Goal: Task Accomplishment & Management: Manage account settings

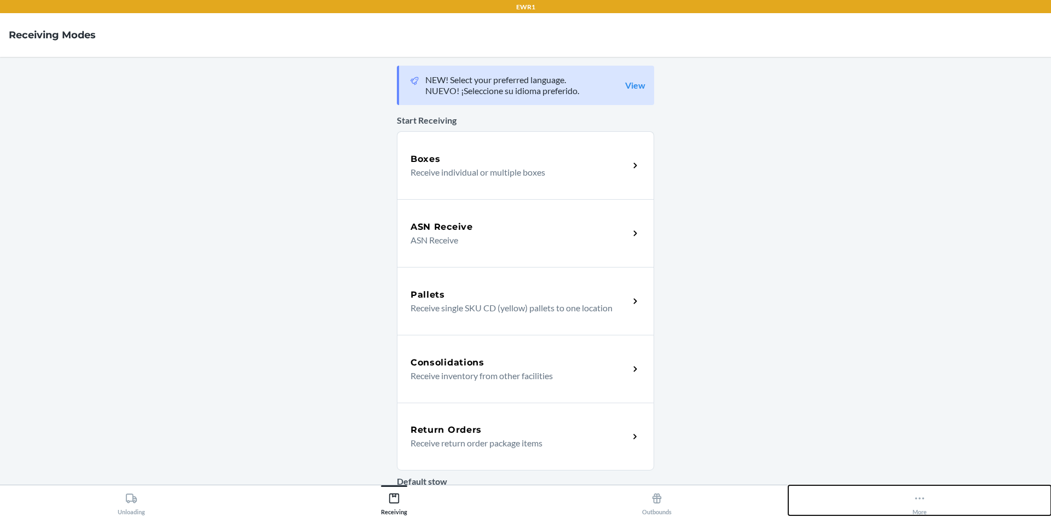
click at [922, 506] on div "More" at bounding box center [919, 501] width 14 height 27
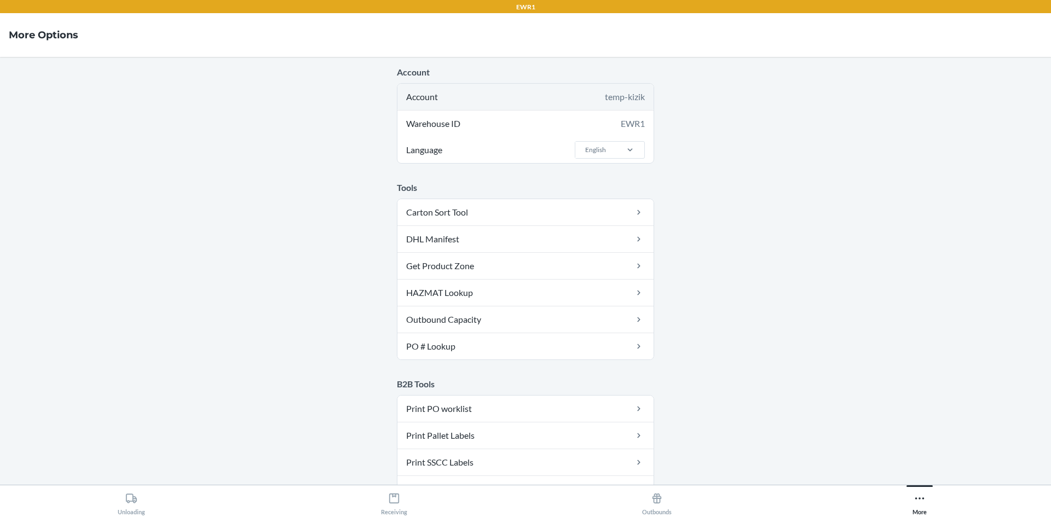
click at [633, 97] on div "temp-kizik" at bounding box center [625, 96] width 40 height 13
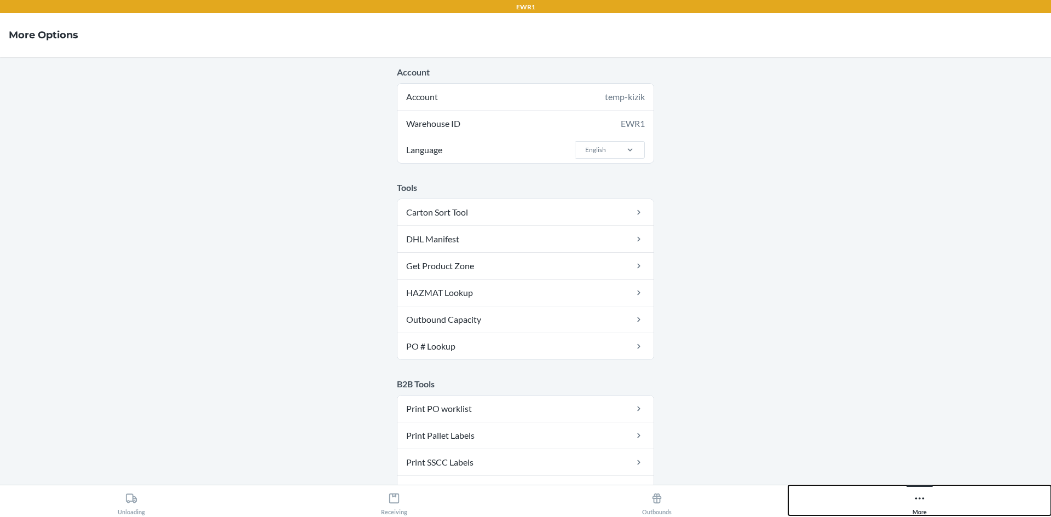
click at [934, 503] on button "More" at bounding box center [919, 500] width 263 height 30
click at [908, 491] on button "More" at bounding box center [919, 500] width 263 height 30
click at [911, 499] on button "More" at bounding box center [919, 500] width 263 height 30
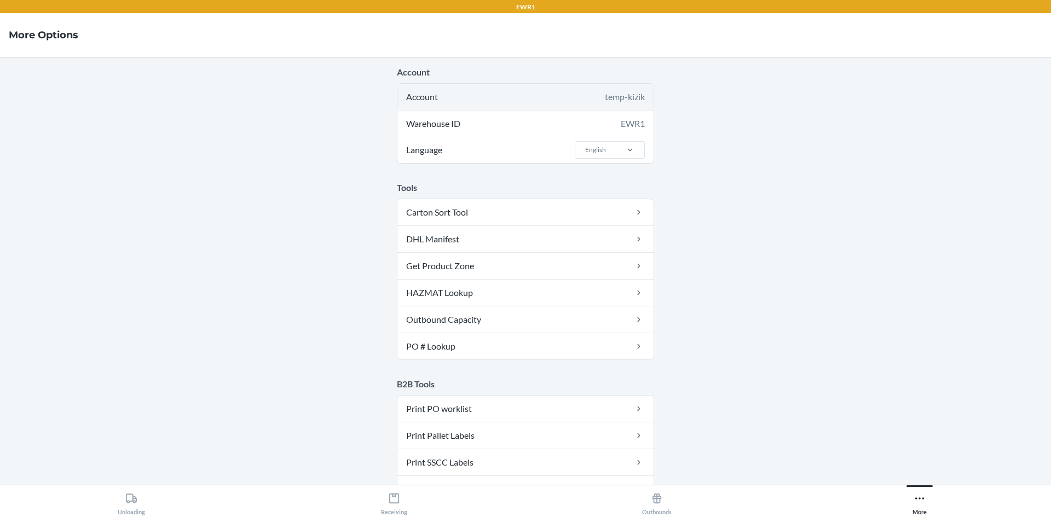
click at [644, 97] on div "Account temp-kizik" at bounding box center [525, 97] width 256 height 26
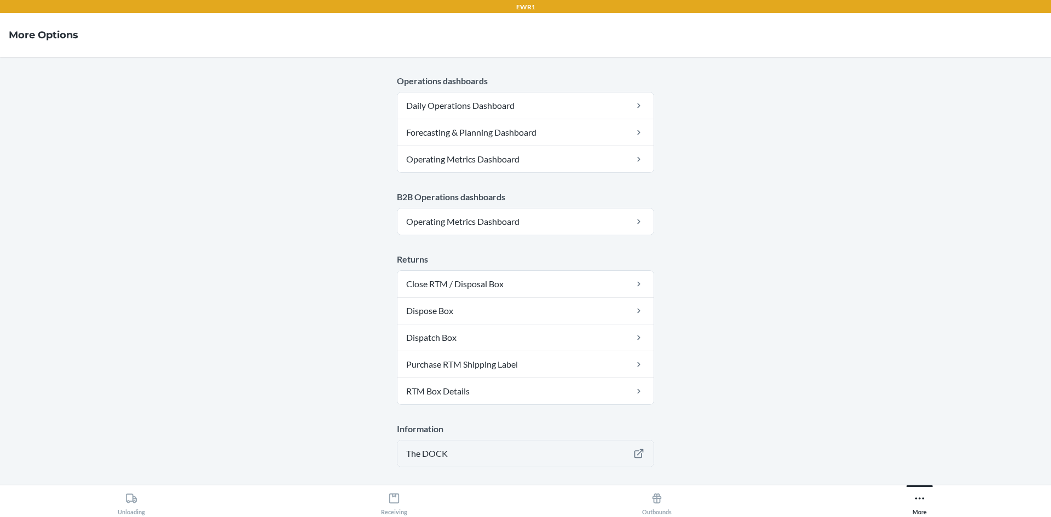
scroll to position [535, 0]
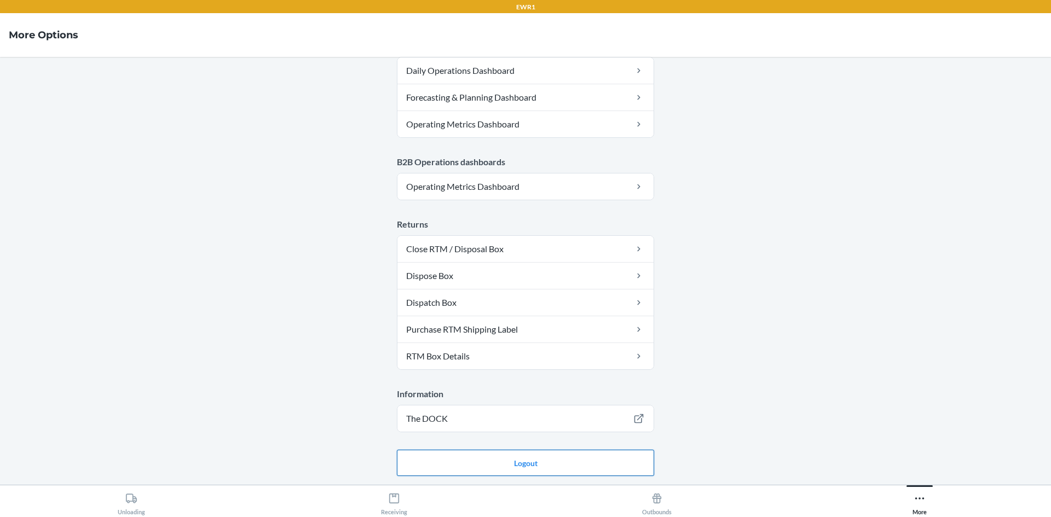
click at [517, 473] on button "Logout" at bounding box center [525, 463] width 257 height 26
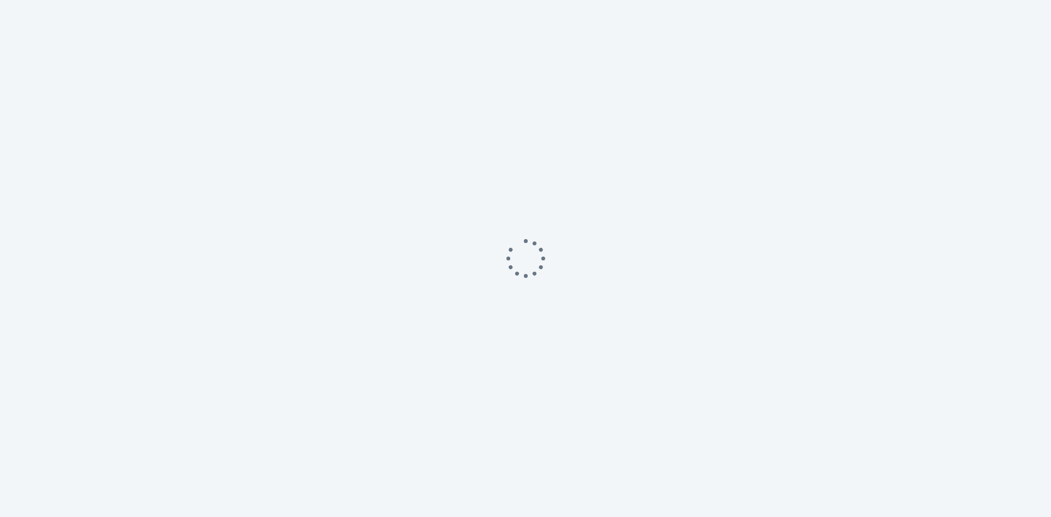
click at [513, 461] on div at bounding box center [525, 258] width 1051 height 517
